Goal: Task Accomplishment & Management: Use online tool/utility

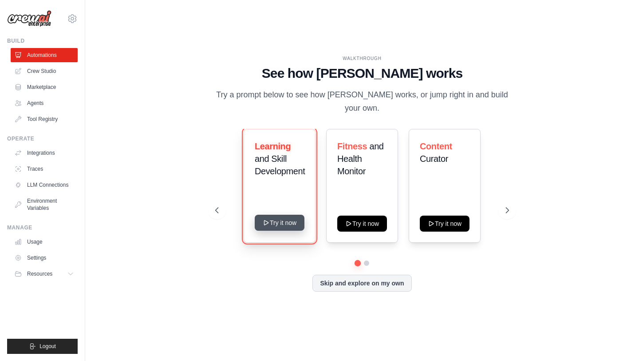
click at [281, 214] on button "Try it now" at bounding box center [280, 222] width 50 height 16
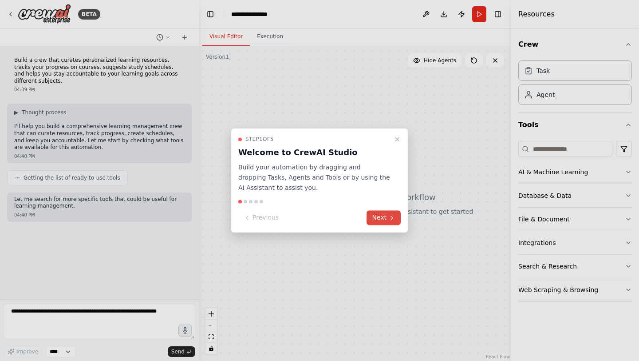
click at [381, 221] on button "Next" at bounding box center [384, 217] width 34 height 15
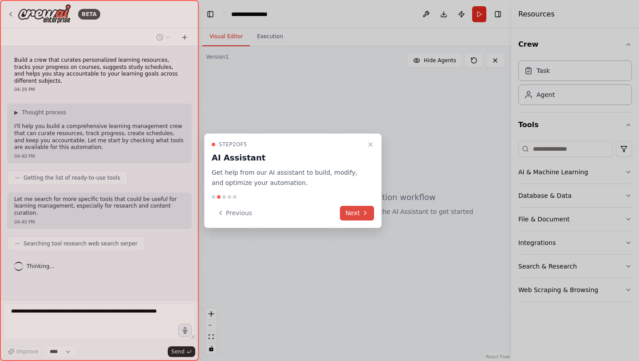
click at [359, 214] on button "Next" at bounding box center [357, 213] width 34 height 15
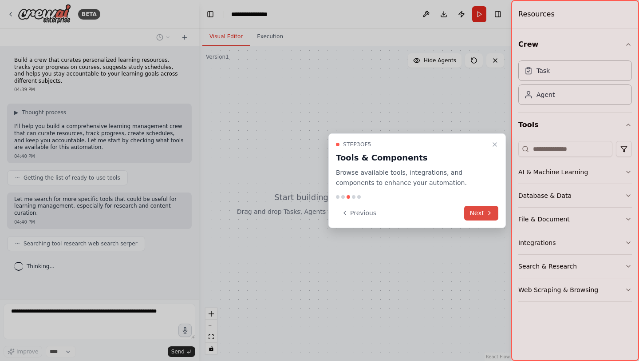
click at [472, 214] on button "Next" at bounding box center [481, 213] width 34 height 15
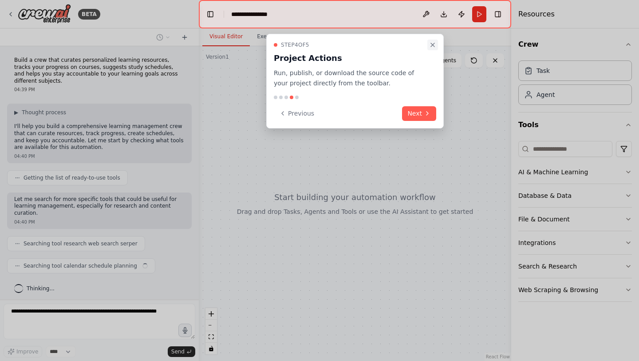
click at [432, 48] on icon "Close walkthrough" at bounding box center [432, 44] width 7 height 7
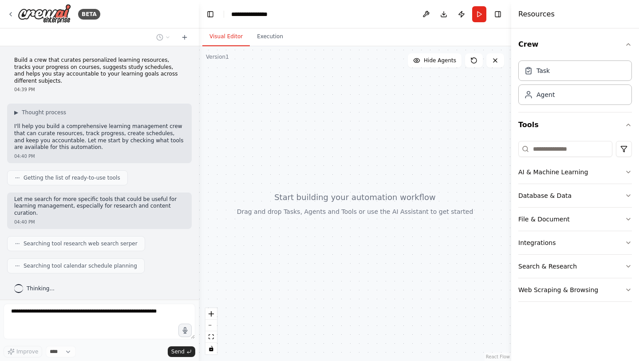
drag, startPoint x: 200, startPoint y: 238, endPoint x: 170, endPoint y: 237, distance: 30.2
click at [170, 237] on div "**********" at bounding box center [319, 180] width 639 height 361
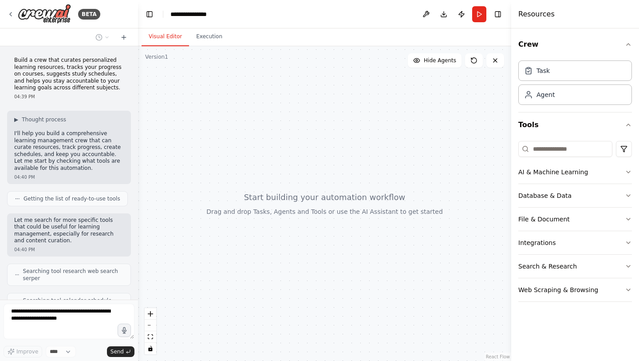
drag, startPoint x: 198, startPoint y: 298, endPoint x: 139, endPoint y: 295, distance: 59.6
click at [139, 295] on div "**********" at bounding box center [319, 180] width 639 height 361
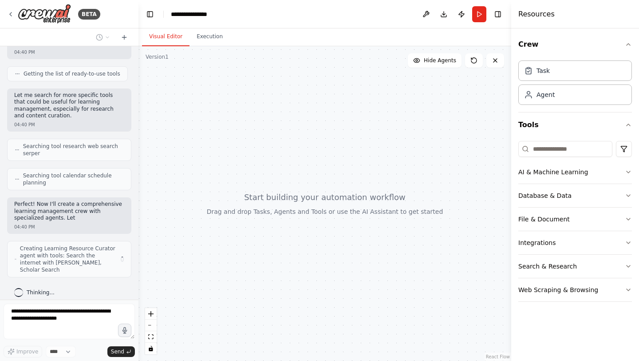
scroll to position [125, 0]
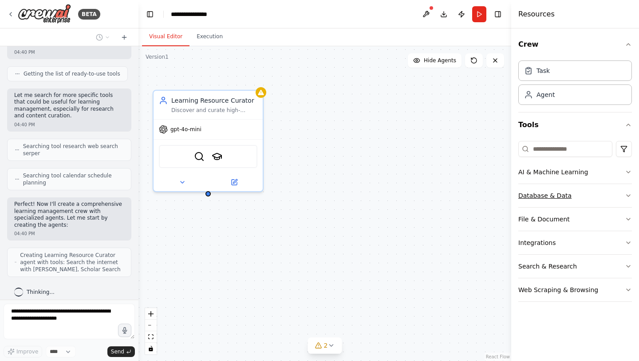
click at [555, 194] on button "Database & Data" at bounding box center [576, 195] width 114 height 23
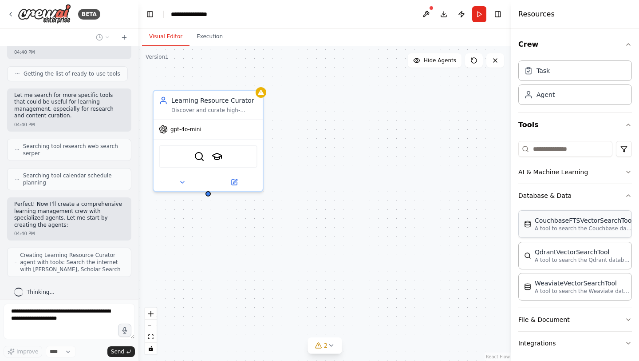
scroll to position [154, 0]
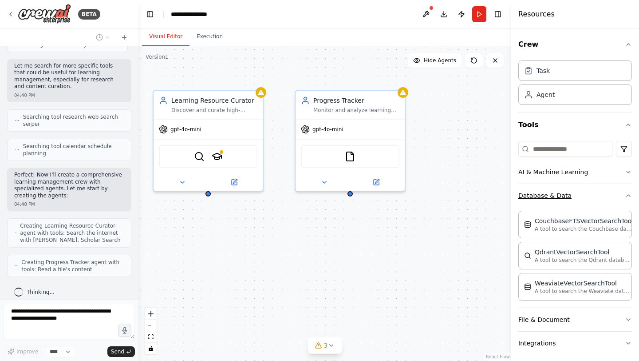
click at [628, 196] on icon "button" at bounding box center [628, 195] width 7 height 7
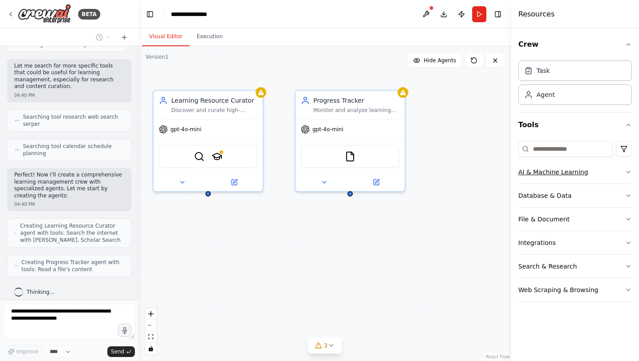
click at [628, 173] on icon "button" at bounding box center [628, 171] width 7 height 7
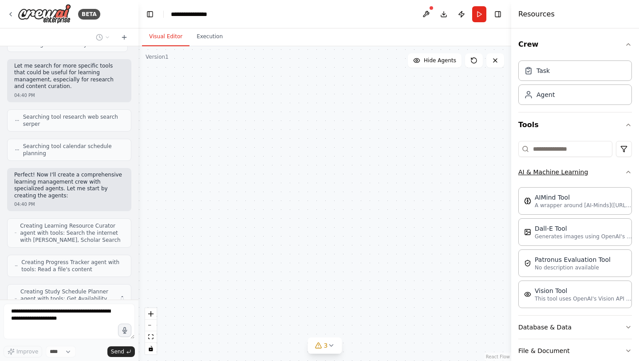
scroll to position [190, 0]
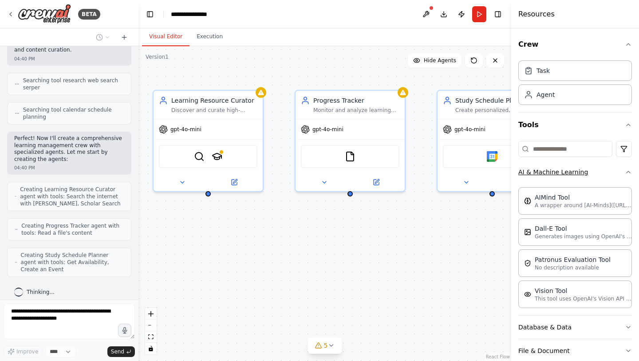
click at [628, 173] on icon "button" at bounding box center [628, 171] width 7 height 7
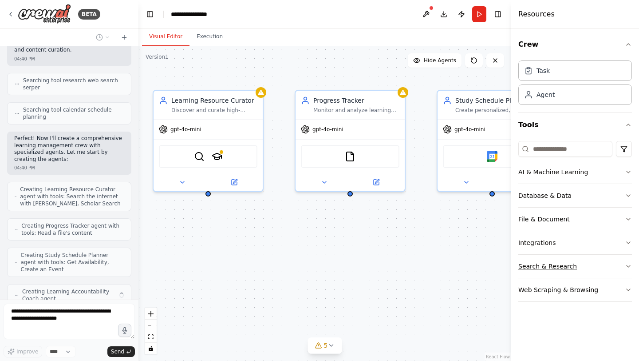
scroll to position [220, 0]
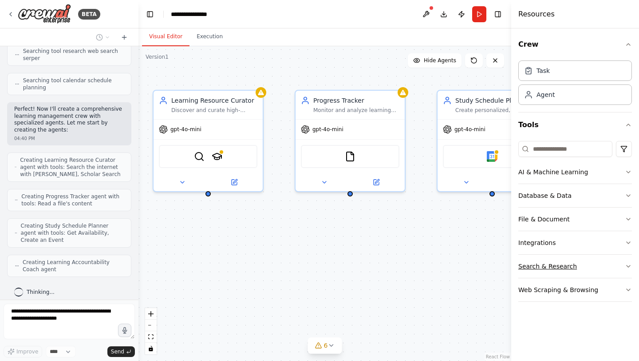
click at [629, 266] on icon "button" at bounding box center [628, 265] width 7 height 7
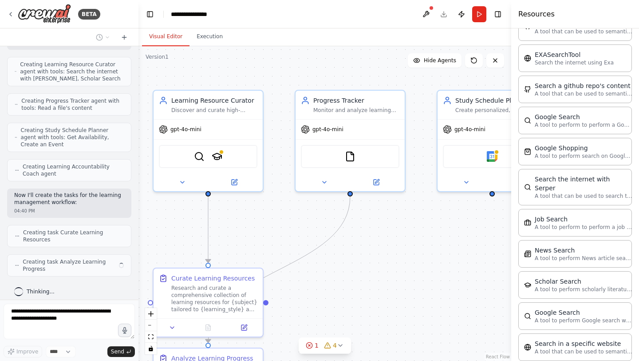
scroll to position [290, 0]
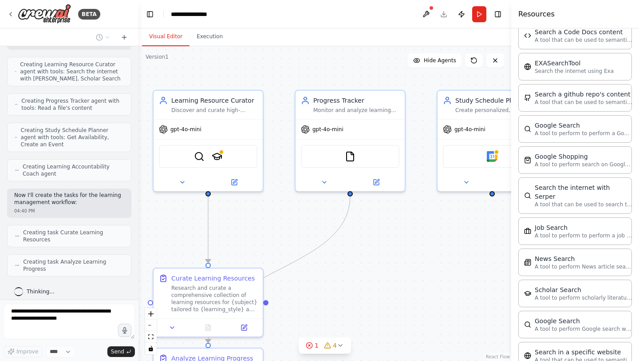
click at [412, 233] on div ".deletable-edge-delete-btn { width: 20px; height: 20px; border: 0px solid #ffff…" at bounding box center [325, 203] width 373 height 314
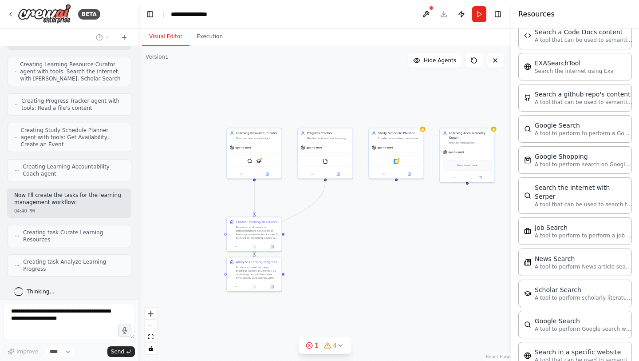
drag, startPoint x: 400, startPoint y: 242, endPoint x: 319, endPoint y: 179, distance: 102.2
click at [319, 179] on div ".deletable-edge-delete-btn { width: 20px; height: 20px; border: 0px solid #ffff…" at bounding box center [325, 203] width 373 height 314
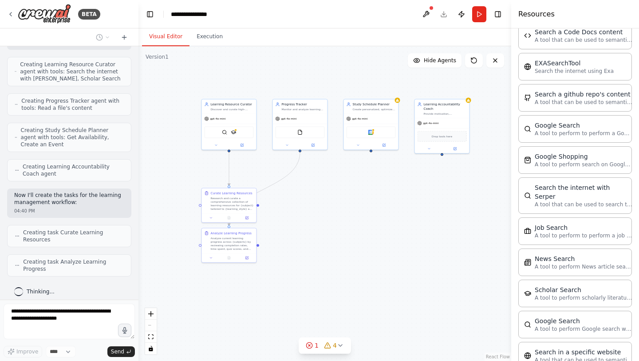
click at [388, 184] on div ".deletable-edge-delete-btn { width: 20px; height: 20px; border: 0px solid #ffff…" at bounding box center [325, 203] width 373 height 314
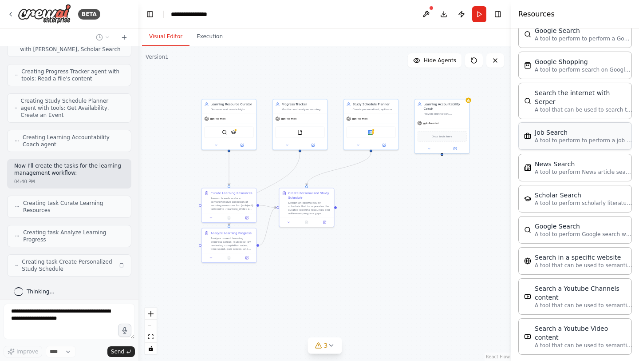
scroll to position [406, 0]
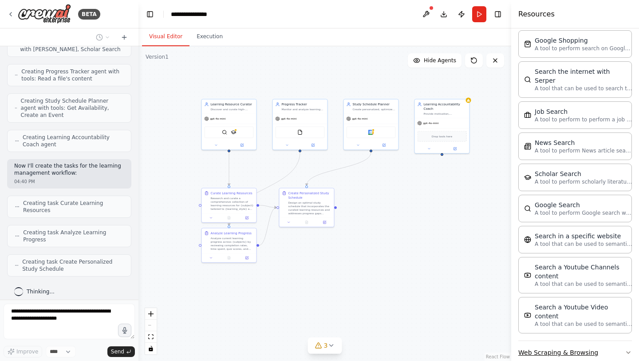
click at [574, 341] on button "Web Scraping & Browsing" at bounding box center [576, 352] width 114 height 23
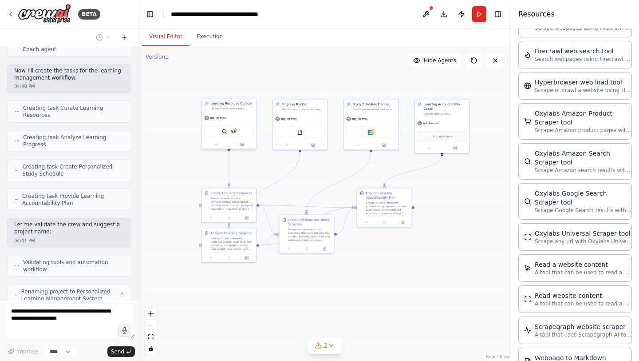
scroll to position [469, 0]
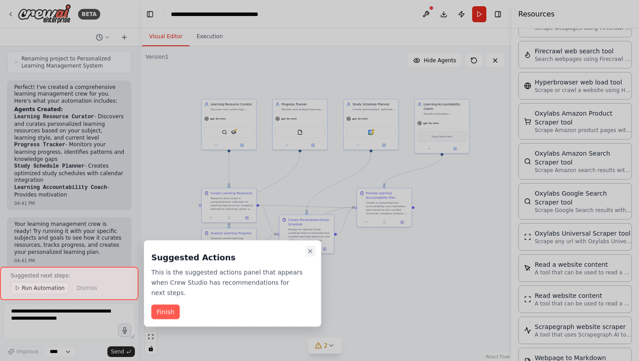
click at [309, 252] on icon "Close walkthrough" at bounding box center [311, 251] width 4 height 4
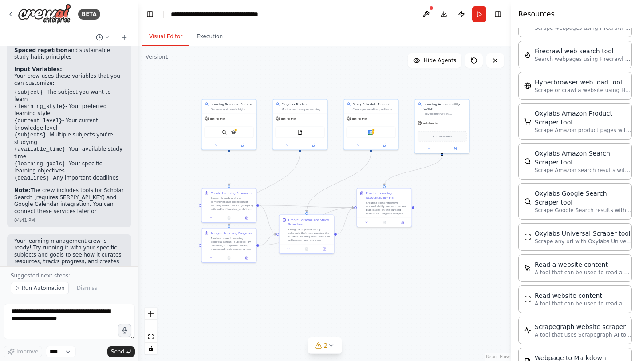
scroll to position [1013, 0]
